Goal: Information Seeking & Learning: Learn about a topic

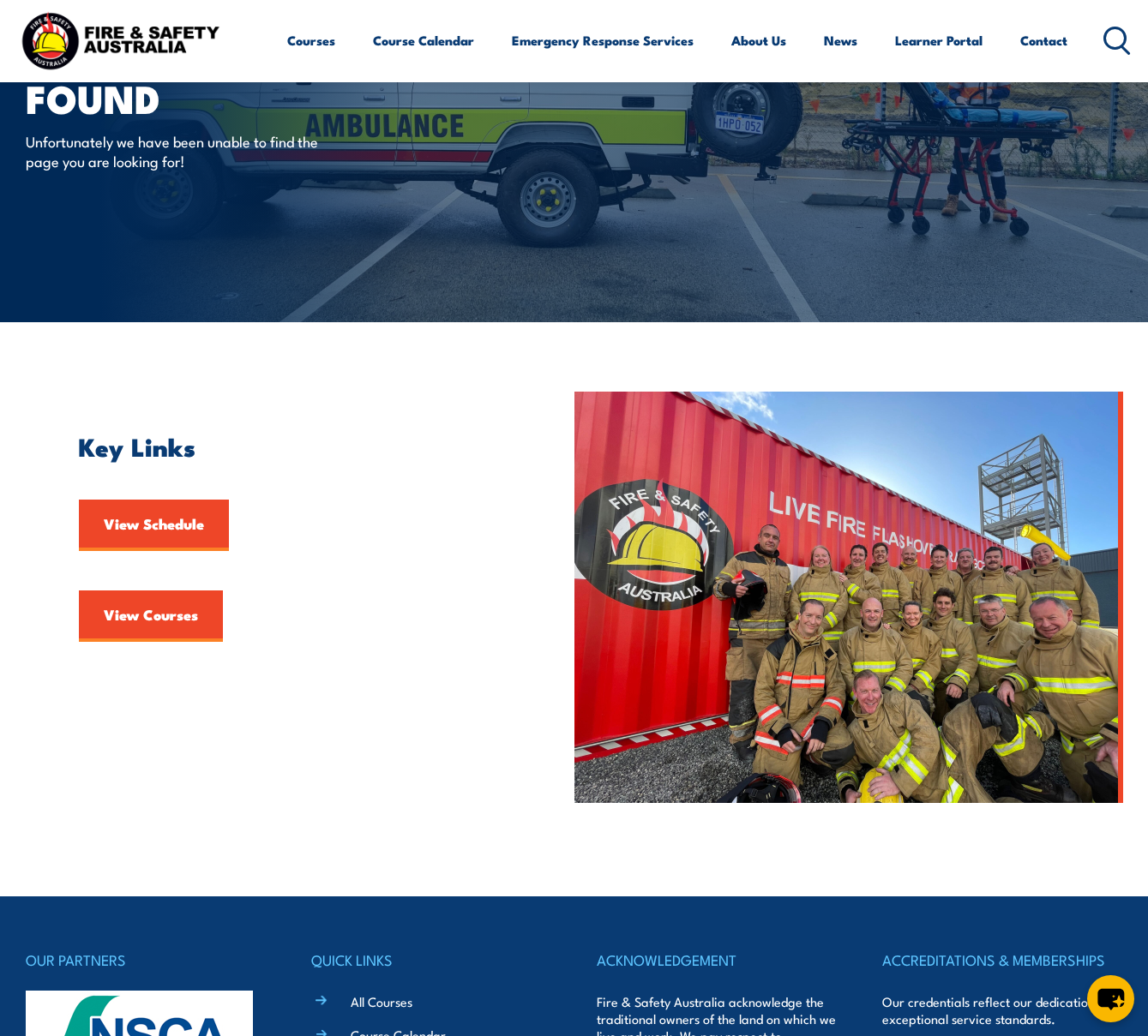
scroll to position [115, 0]
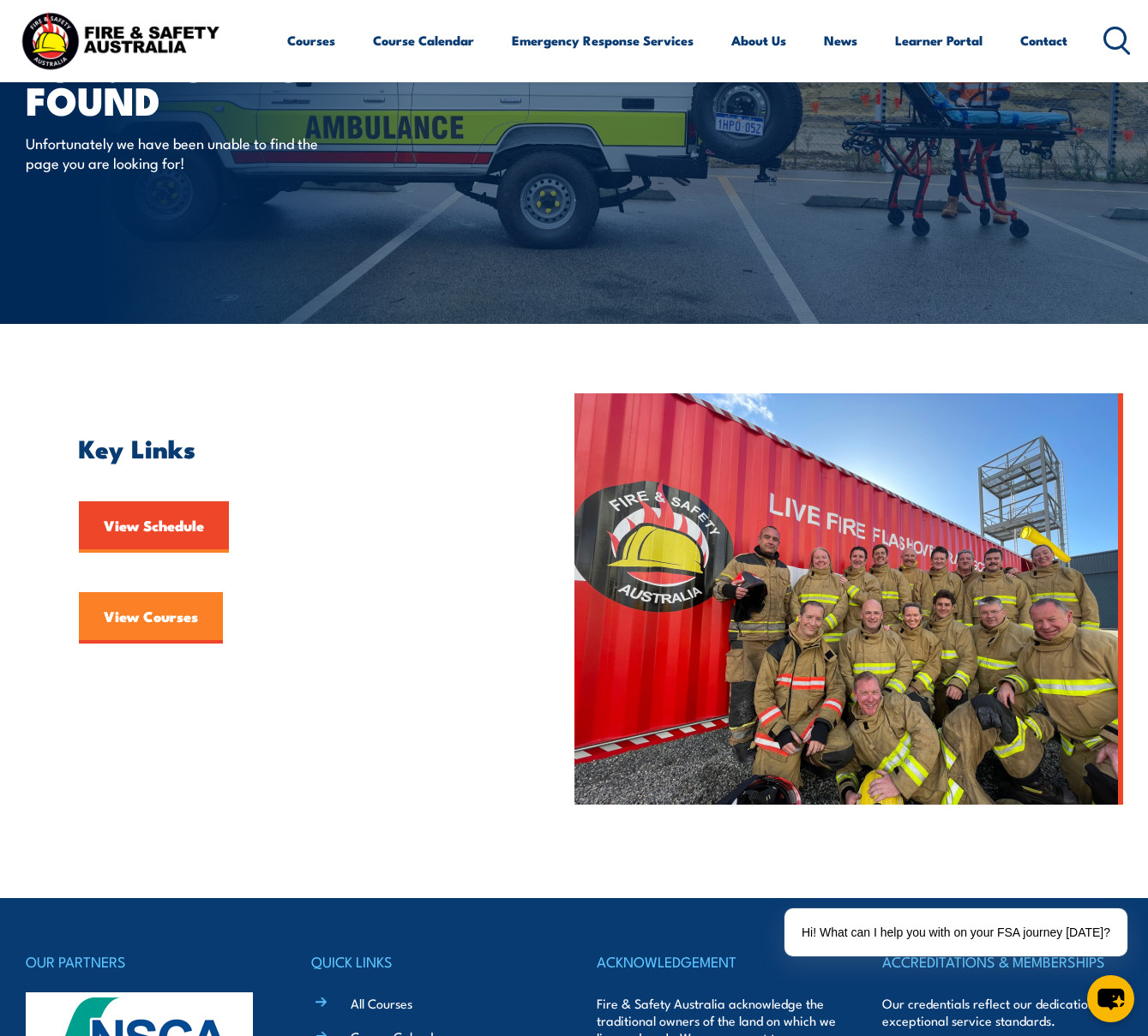
click at [154, 626] on link "View Courses" at bounding box center [151, 617] width 144 height 52
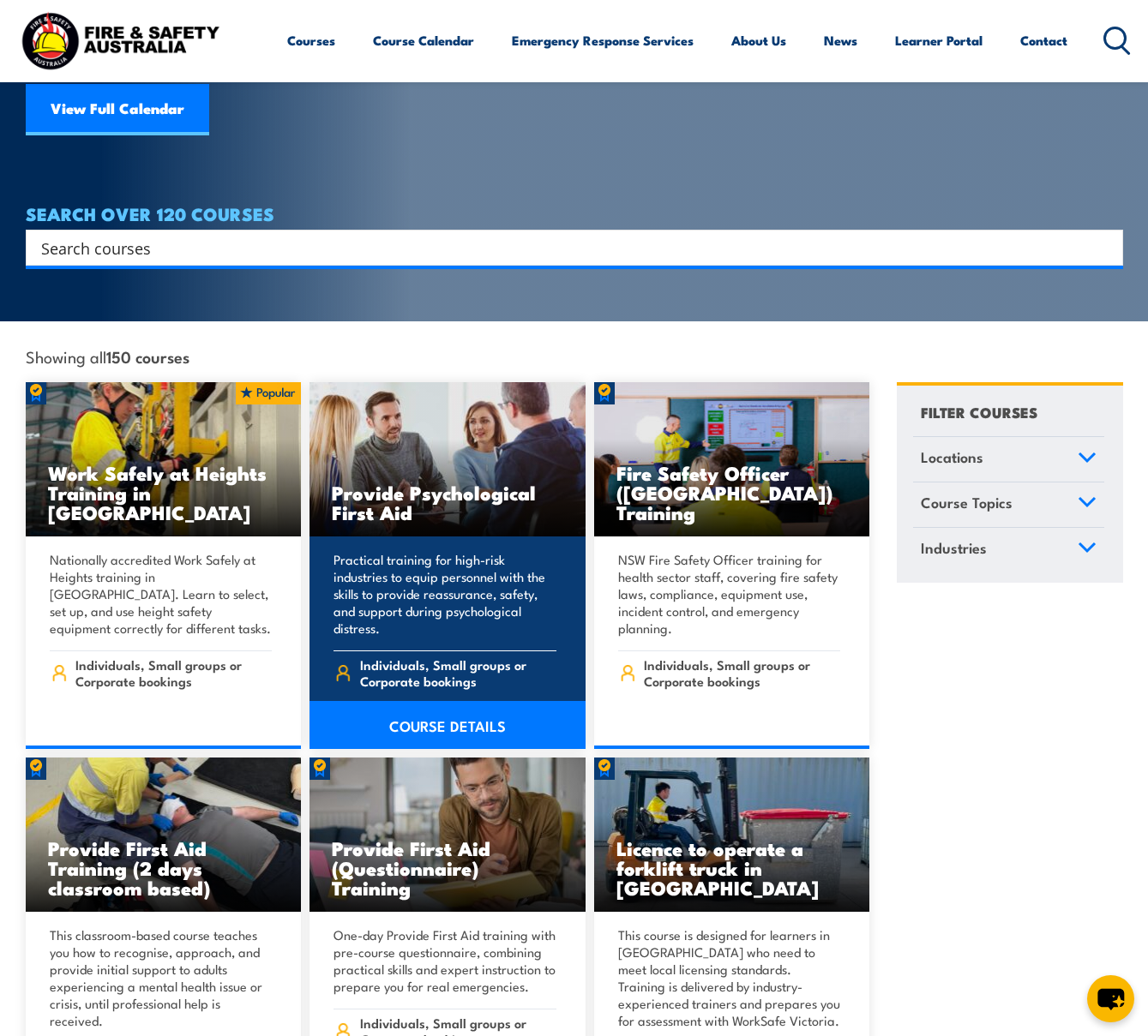
scroll to position [146, 0]
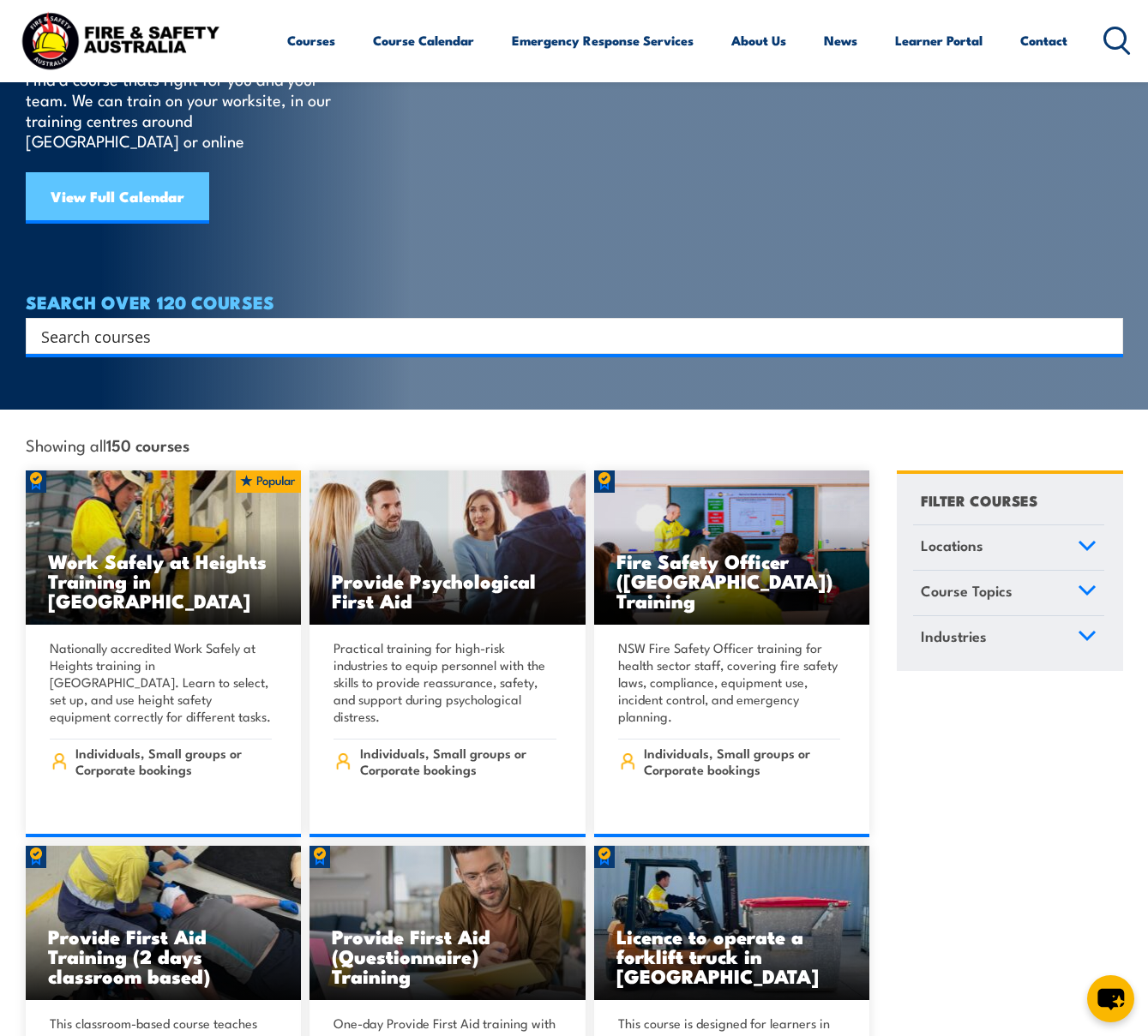
click at [109, 172] on link "View Full Calendar" at bounding box center [117, 198] width 184 height 52
click at [135, 177] on link "View Full Calendar" at bounding box center [117, 198] width 184 height 52
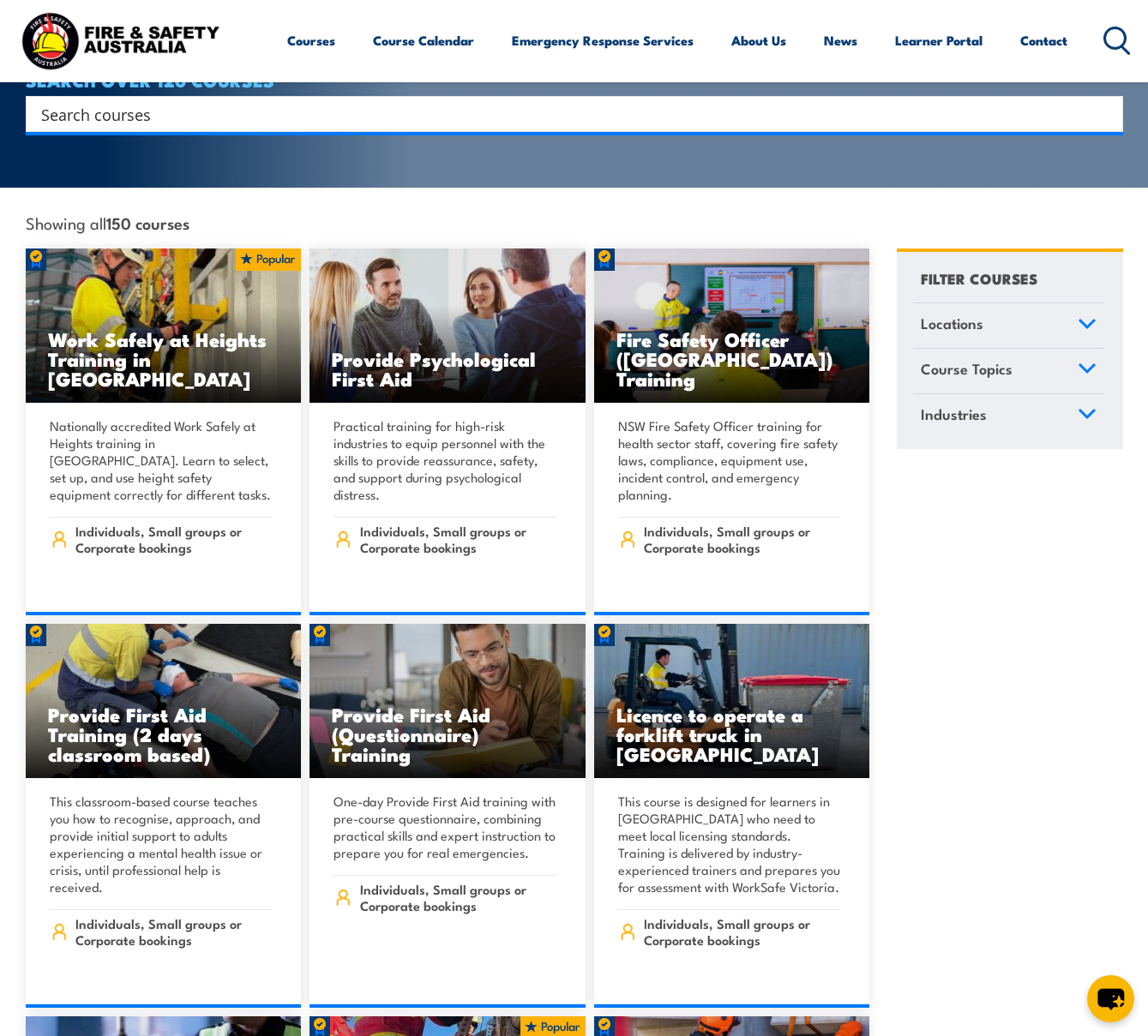
scroll to position [171, 0]
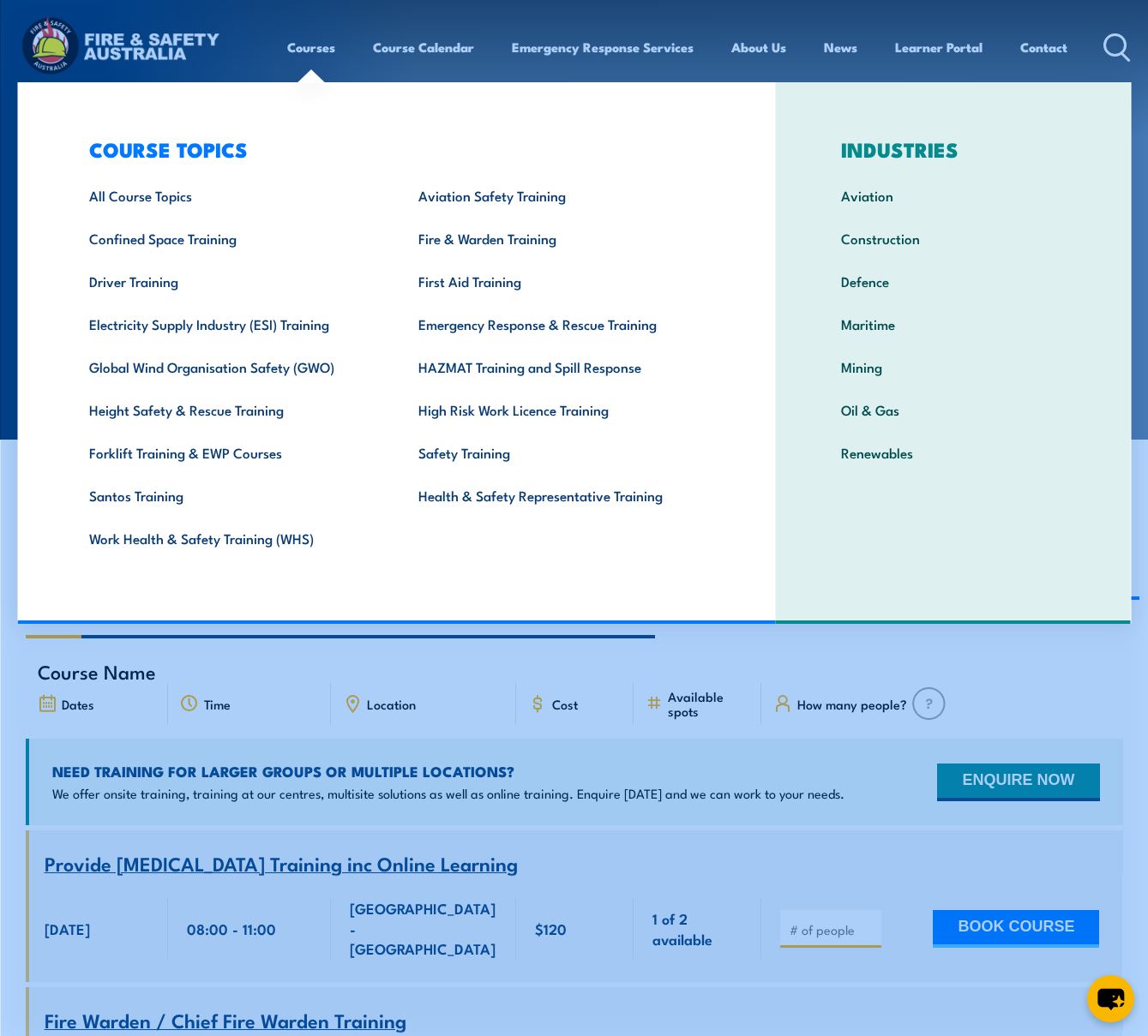
click at [312, 45] on link "Courses" at bounding box center [311, 47] width 48 height 41
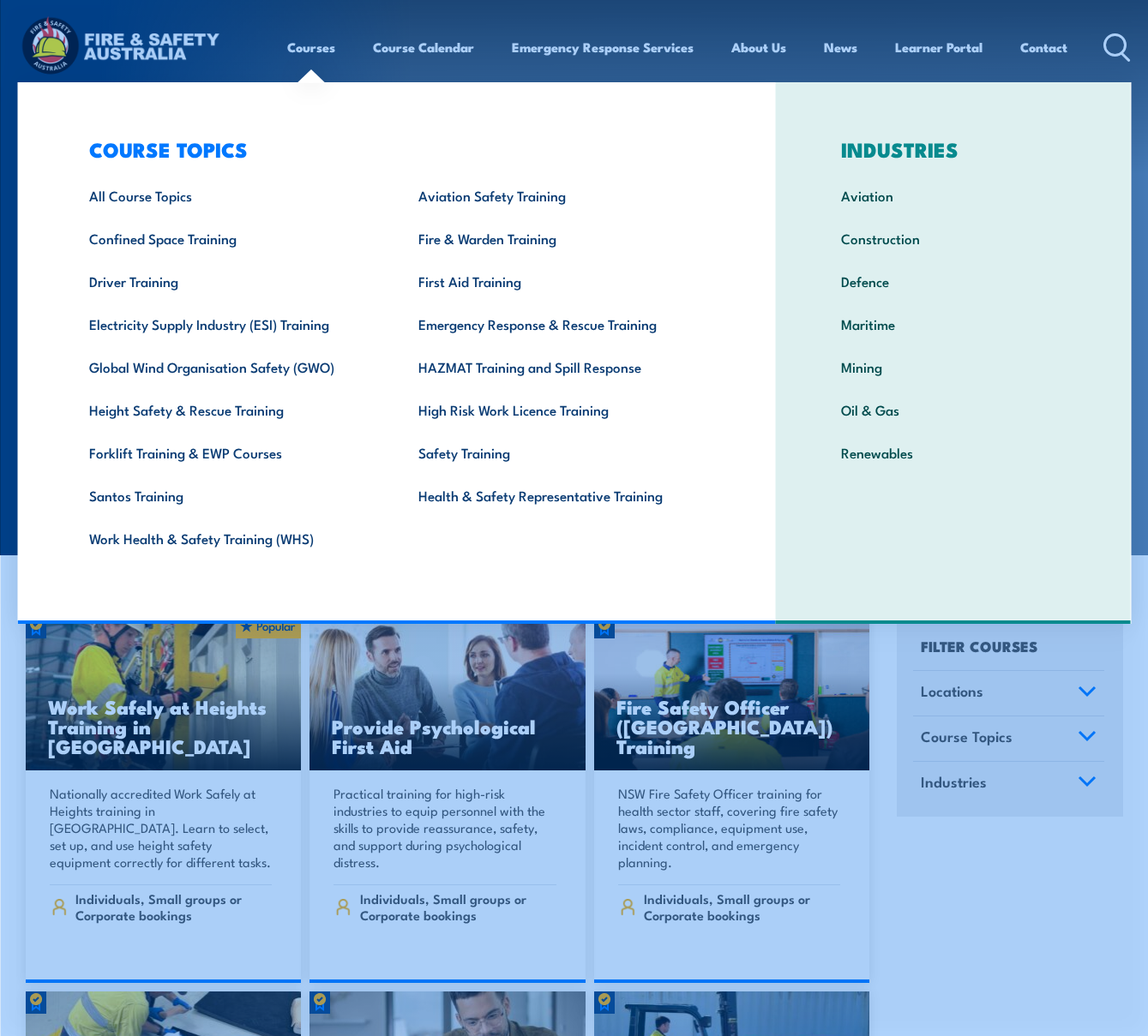
click at [321, 51] on link "Courses" at bounding box center [311, 47] width 48 height 41
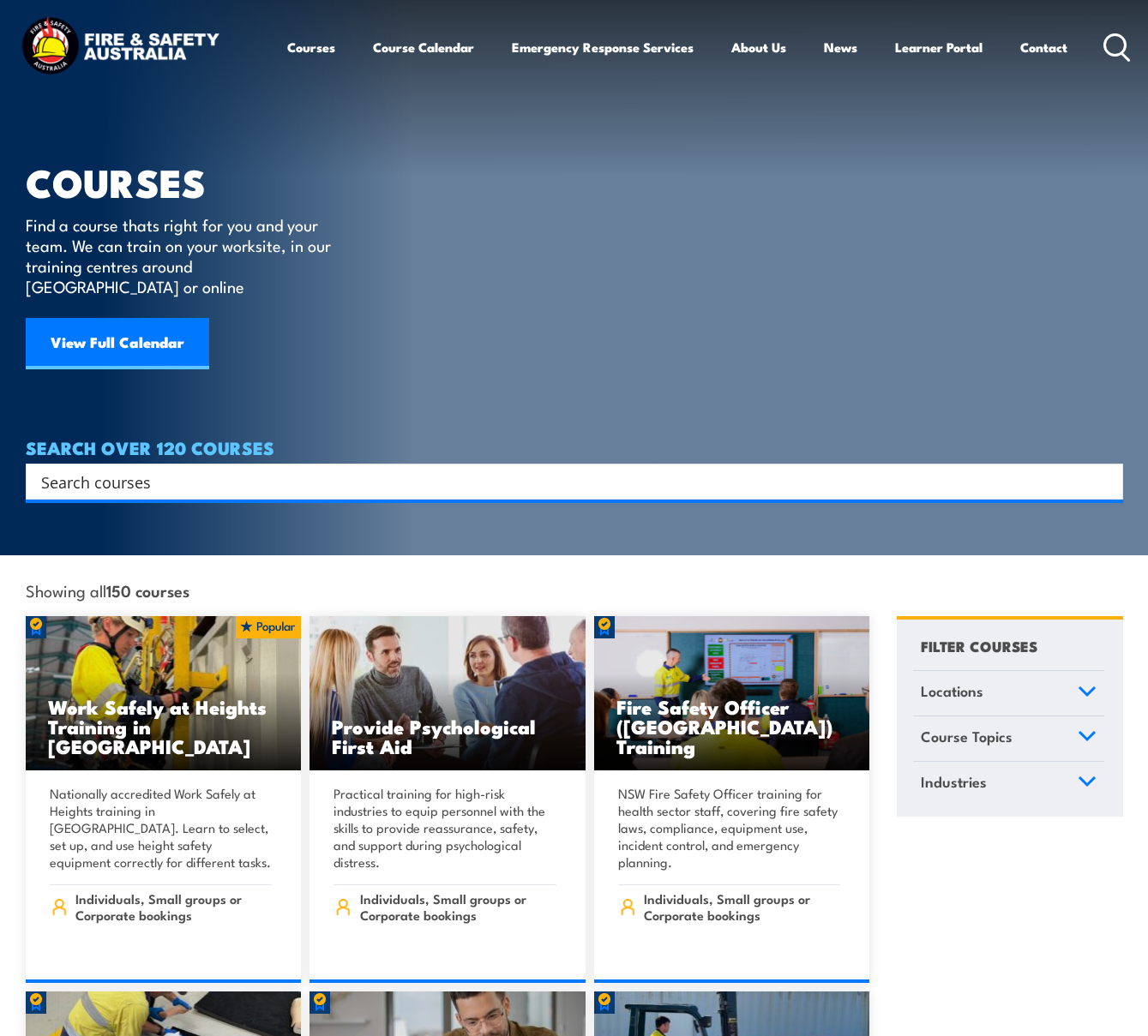
click at [321, 51] on link "Courses" at bounding box center [311, 47] width 48 height 41
click at [309, 44] on link "Courses" at bounding box center [311, 47] width 48 height 41
click at [1118, 45] on icon at bounding box center [1118, 47] width 27 height 28
